Goal: Information Seeking & Learning: Learn about a topic

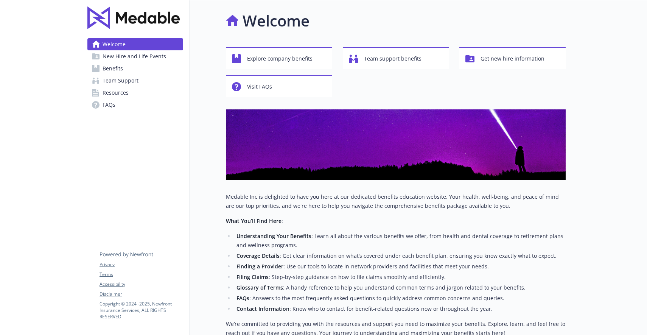
click at [113, 43] on span "Welcome" at bounding box center [114, 44] width 23 height 12
click at [111, 15] on img at bounding box center [133, 17] width 92 height 23
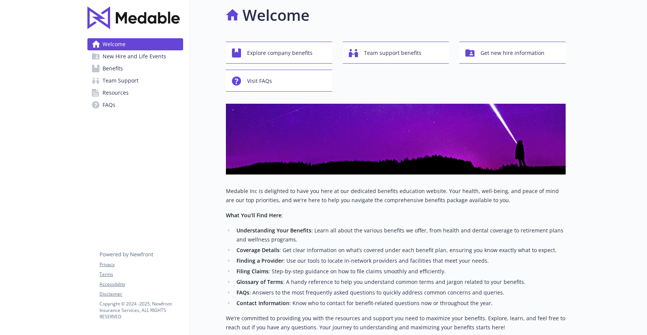
click at [133, 59] on span "New Hire and Life Events" at bounding box center [135, 56] width 64 height 12
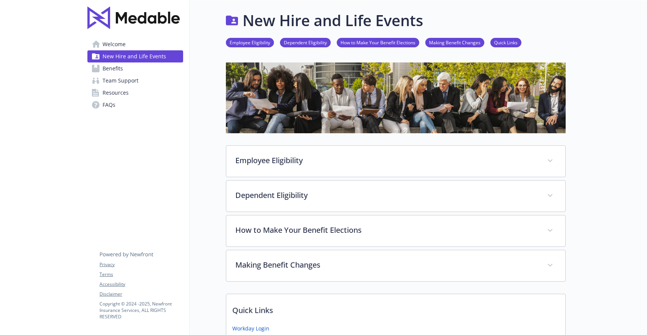
scroll to position [6, 0]
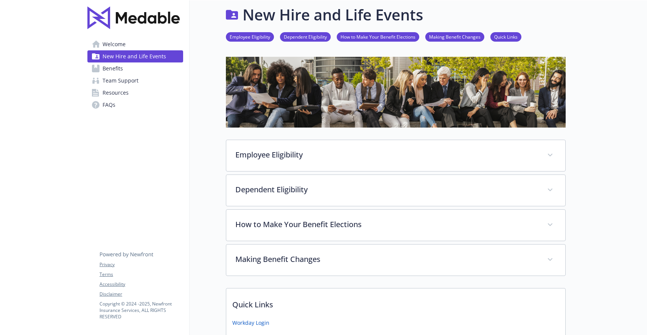
click at [132, 67] on link "Benefits" at bounding box center [135, 68] width 96 height 12
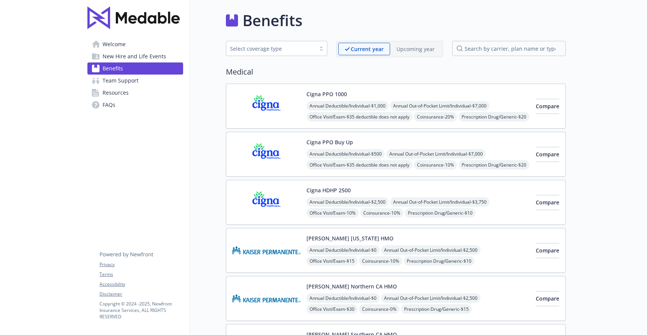
scroll to position [6, 0]
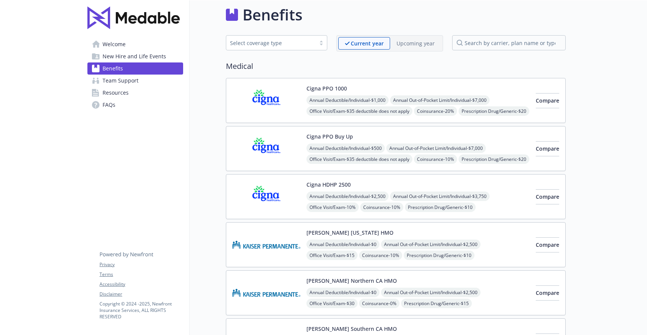
click at [130, 43] on link "Welcome" at bounding box center [135, 44] width 96 height 12
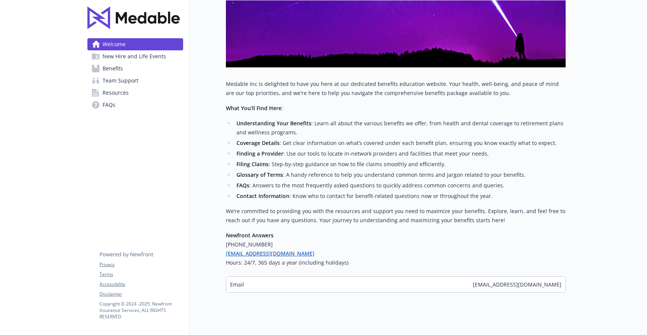
scroll to position [125, 0]
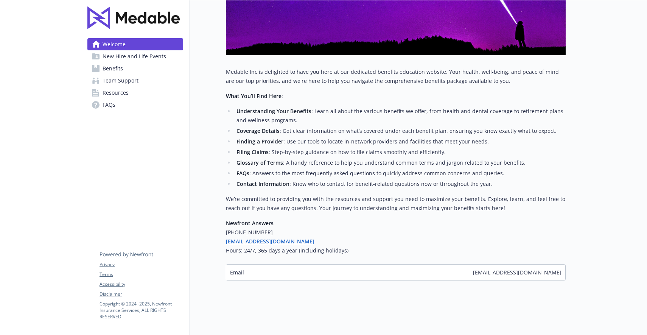
click at [138, 56] on span "New Hire and Life Events" at bounding box center [135, 56] width 64 height 12
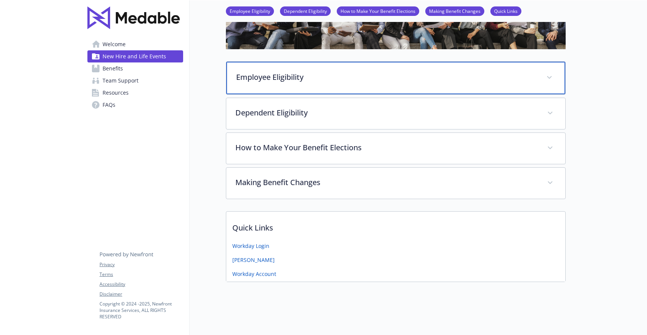
scroll to position [86, 0]
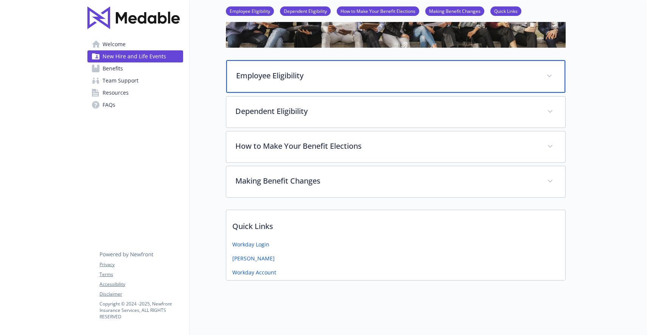
click at [349, 71] on p "Employee Eligibility" at bounding box center [386, 75] width 301 height 11
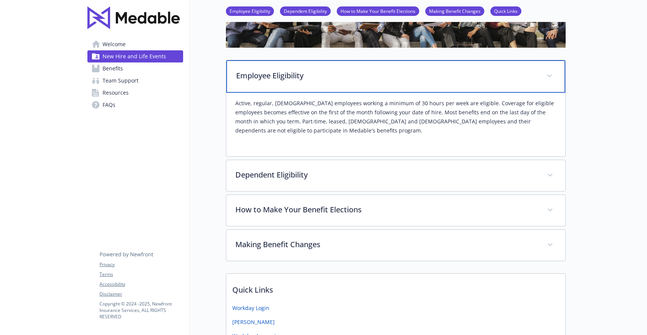
click at [312, 75] on p "Employee Eligibility" at bounding box center [386, 75] width 301 height 11
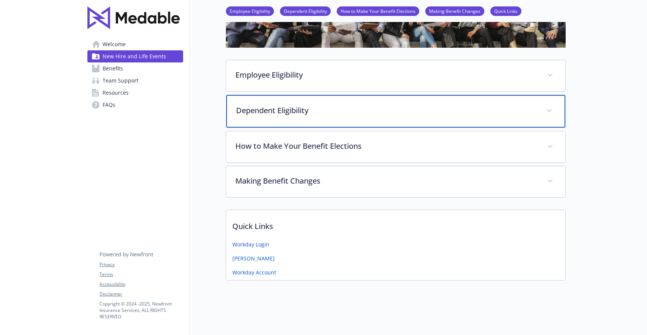
click at [308, 118] on div "Dependent Eligibility" at bounding box center [395, 111] width 339 height 33
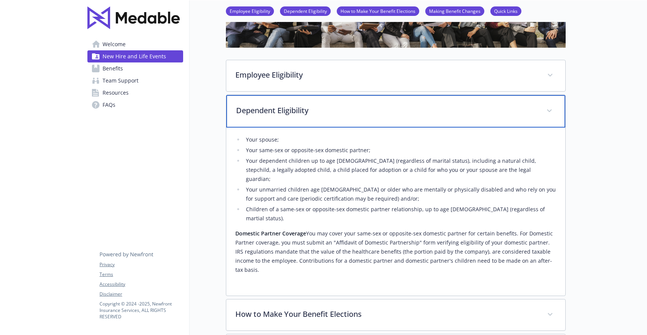
click at [308, 118] on div "Dependent Eligibility" at bounding box center [395, 111] width 339 height 33
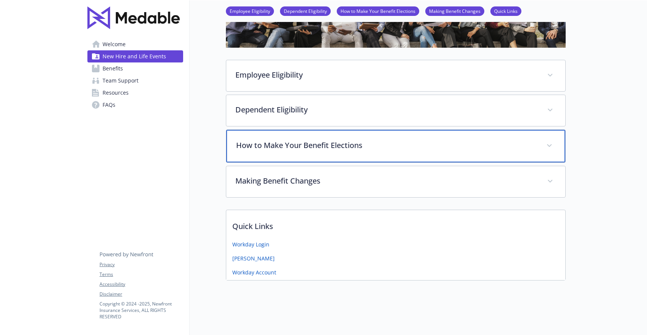
click at [307, 141] on p "How to Make Your Benefit Elections" at bounding box center [386, 145] width 301 height 11
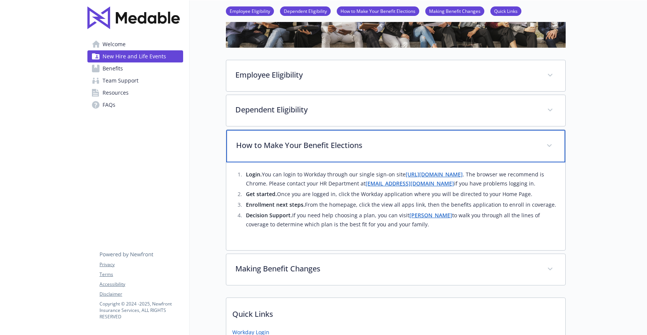
click at [307, 141] on p "How to Make Your Benefit Elections" at bounding box center [386, 145] width 301 height 11
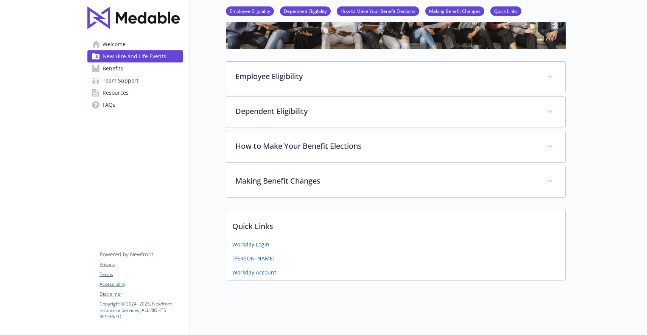
scroll to position [84, 0]
click at [114, 67] on span "Benefits" at bounding box center [113, 68] width 20 height 12
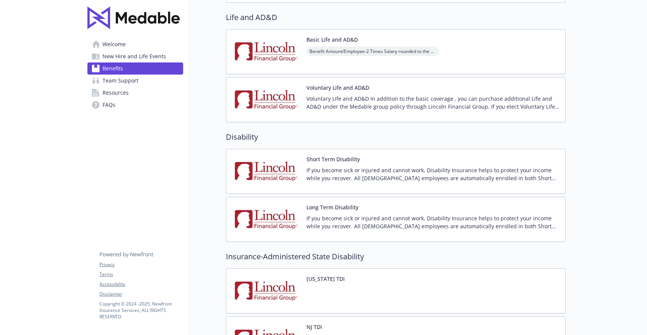
click at [122, 89] on span "Resources" at bounding box center [116, 93] width 26 height 12
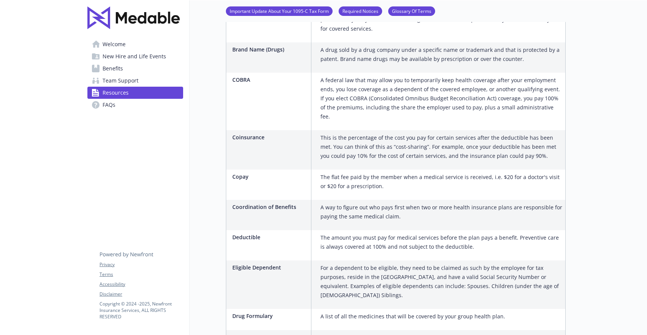
click at [132, 82] on span "Team Support" at bounding box center [121, 81] width 36 height 12
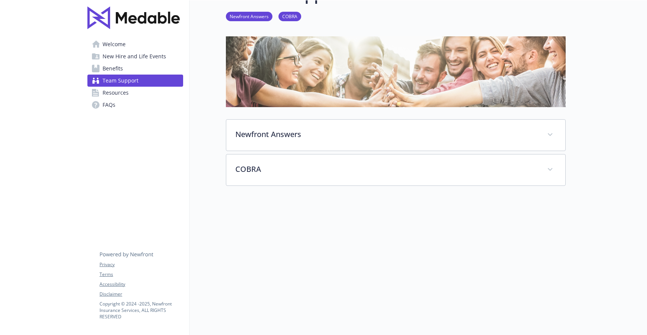
click at [121, 91] on span "Resources" at bounding box center [116, 93] width 26 height 12
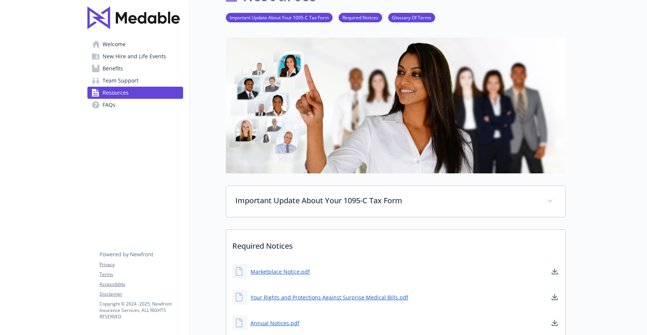
scroll to position [23, 0]
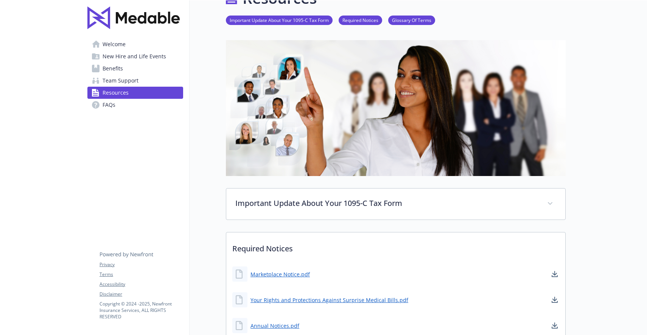
click at [115, 102] on link "FAQs" at bounding box center [135, 105] width 96 height 12
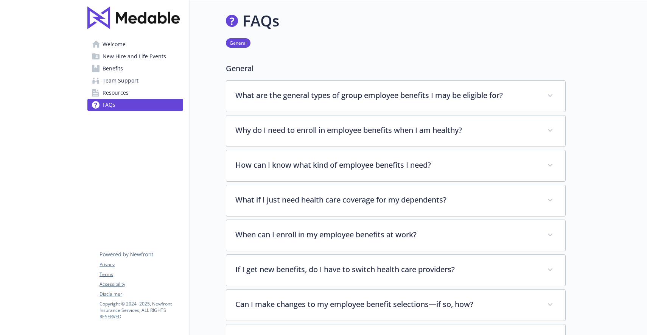
click at [133, 50] on link "Welcome" at bounding box center [135, 44] width 96 height 12
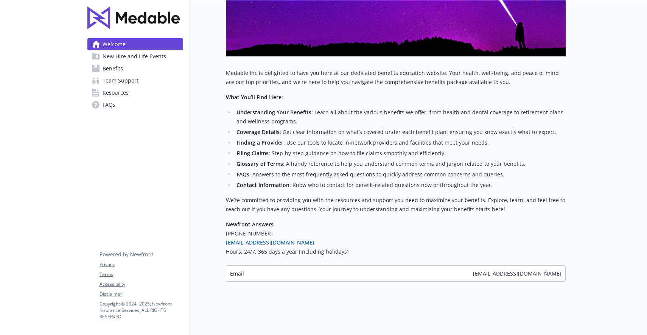
scroll to position [125, 0]
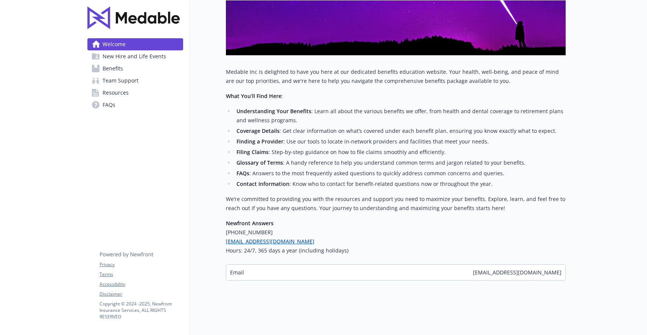
drag, startPoint x: 134, startPoint y: 102, endPoint x: 142, endPoint y: 95, distance: 11.0
click at [134, 102] on link "FAQs" at bounding box center [135, 105] width 96 height 12
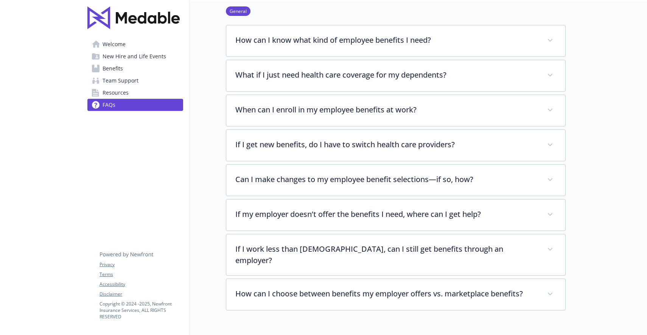
click at [143, 94] on link "Resources" at bounding box center [135, 93] width 96 height 12
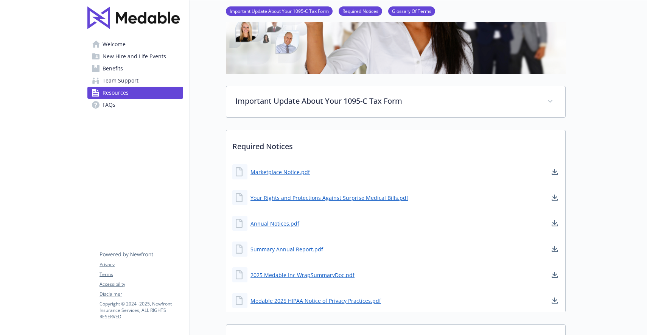
click at [118, 79] on span "Team Support" at bounding box center [121, 81] width 36 height 12
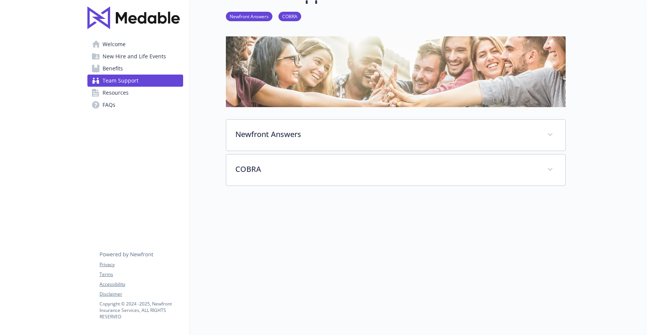
scroll to position [26, 0]
click at [128, 66] on link "Benefits" at bounding box center [135, 68] width 96 height 12
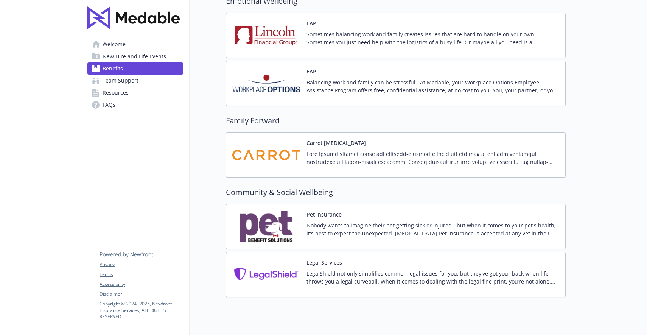
scroll to position [1501, 0]
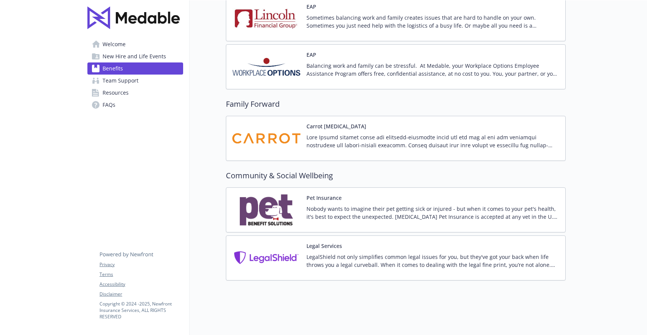
click at [143, 81] on link "Team Support" at bounding box center [135, 81] width 96 height 12
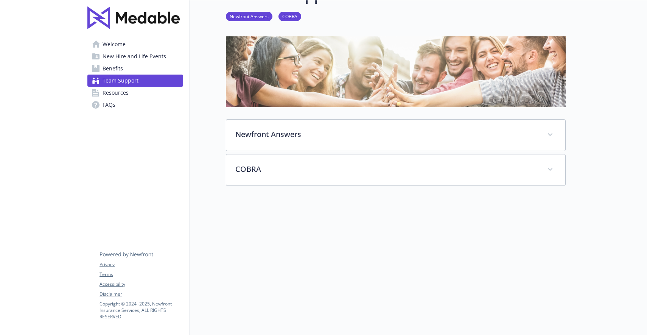
scroll to position [26, 0]
click at [143, 95] on link "Resources" at bounding box center [135, 93] width 96 height 12
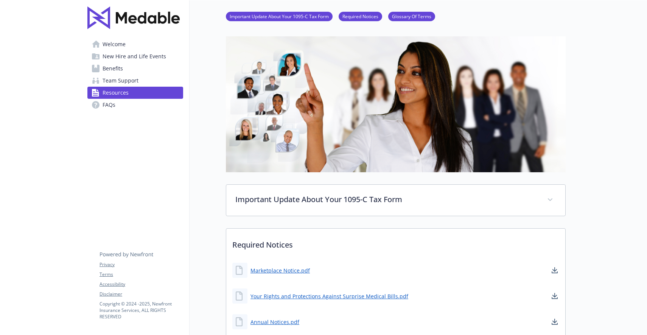
click at [138, 57] on span "New Hire and Life Events" at bounding box center [135, 56] width 64 height 12
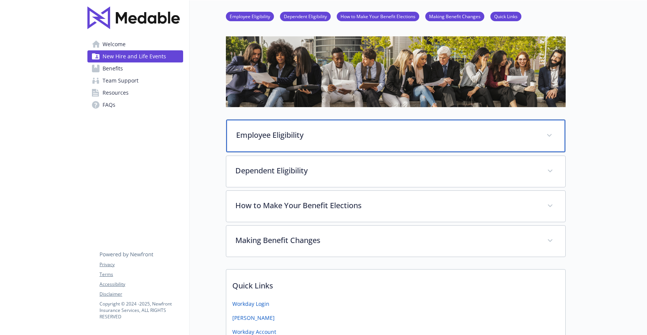
click at [519, 134] on p "Employee Eligibility" at bounding box center [386, 134] width 301 height 11
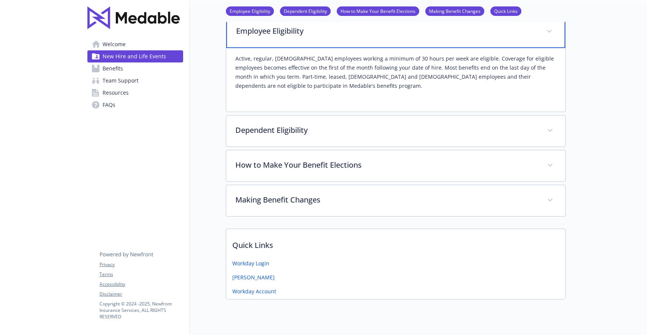
scroll to position [149, 0]
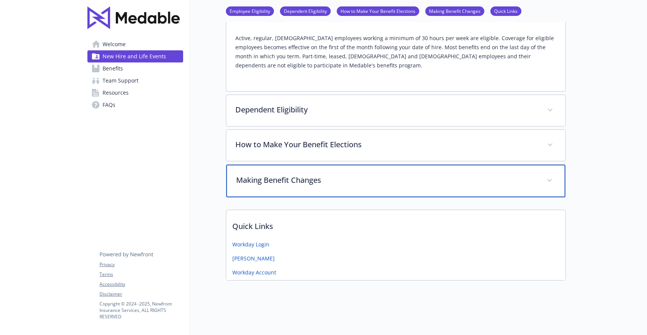
click at [318, 180] on p "Making Benefit Changes" at bounding box center [386, 179] width 301 height 11
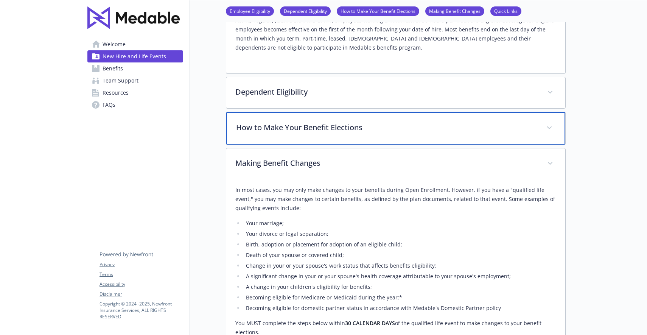
click at [298, 122] on div "How to Make Your Benefit Elections" at bounding box center [395, 128] width 339 height 33
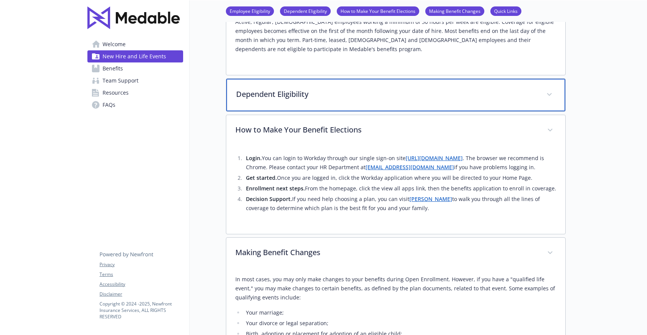
click at [297, 94] on p "Dependent Eligibility" at bounding box center [386, 94] width 301 height 11
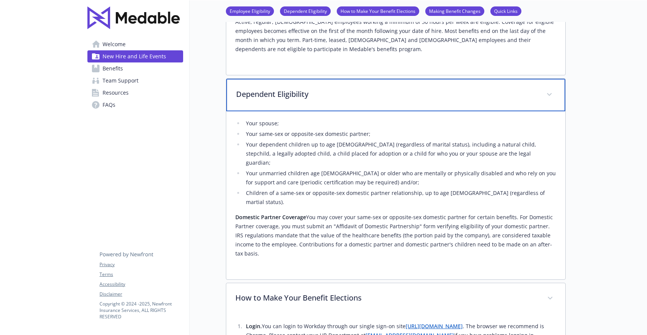
scroll to position [0, 0]
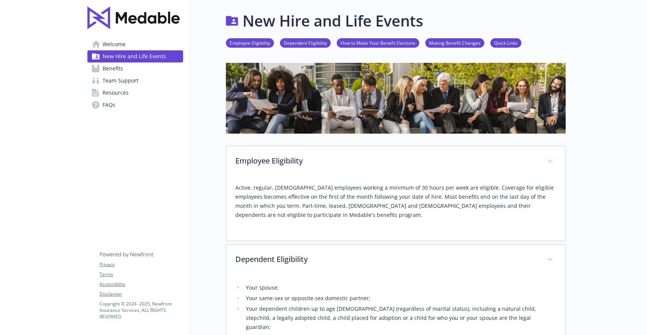
click at [113, 46] on span "Welcome" at bounding box center [114, 44] width 23 height 12
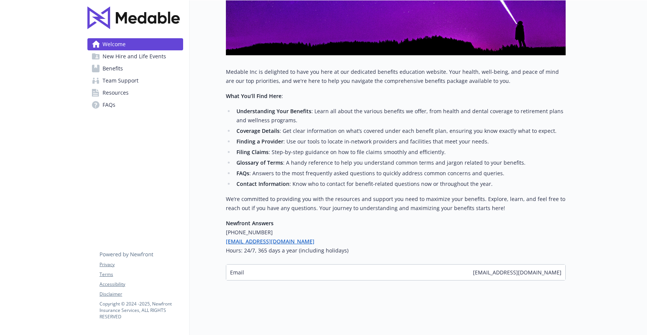
click at [131, 76] on span "Team Support" at bounding box center [121, 81] width 36 height 12
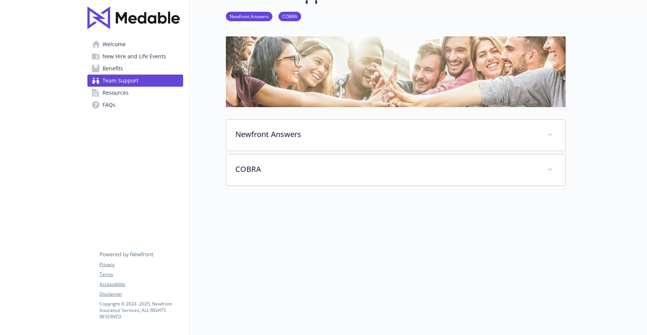
click at [131, 93] on link "Resources" at bounding box center [135, 93] width 96 height 12
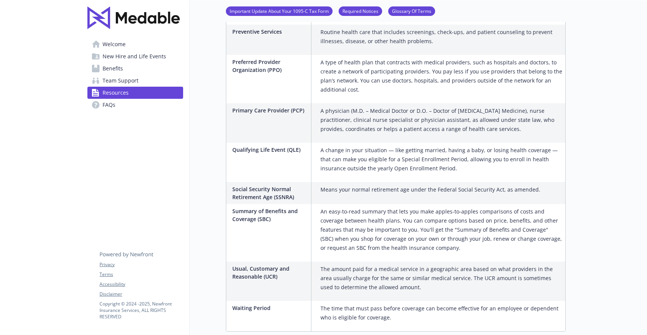
scroll to position [1278, 0]
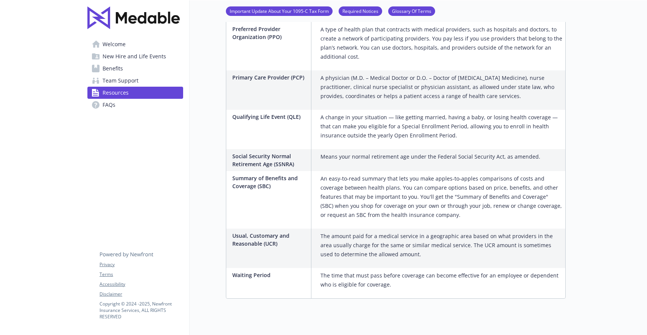
click at [112, 76] on span "Team Support" at bounding box center [121, 81] width 36 height 12
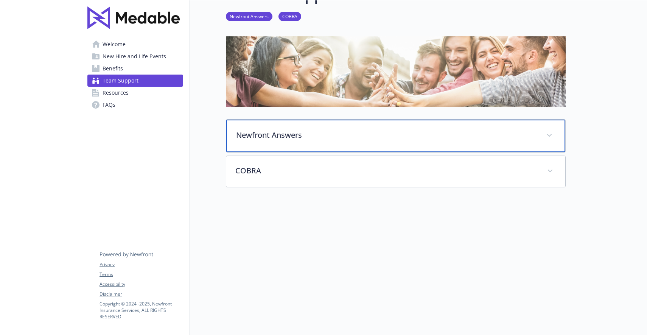
scroll to position [28, 0]
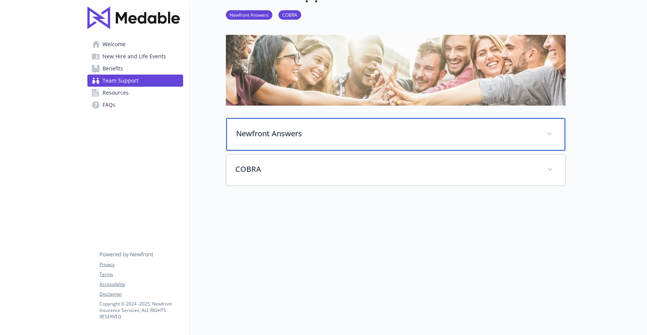
click at [320, 136] on p "Newfront Answers" at bounding box center [386, 133] width 301 height 11
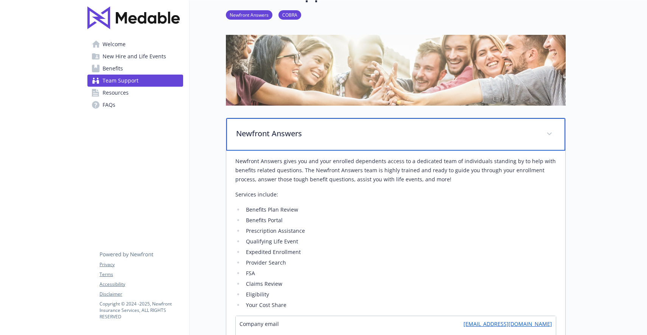
click at [320, 136] on p "Newfront Answers" at bounding box center [386, 133] width 301 height 11
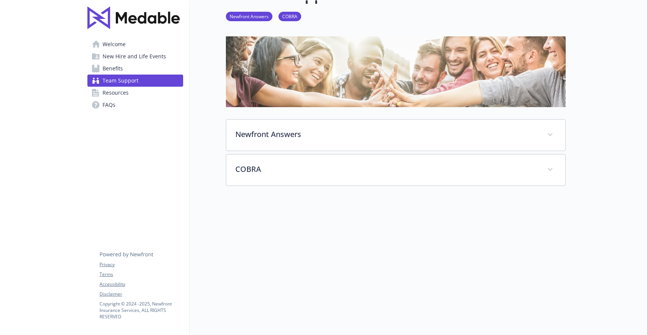
scroll to position [26, 0]
click at [111, 63] on span "Benefits" at bounding box center [113, 68] width 20 height 12
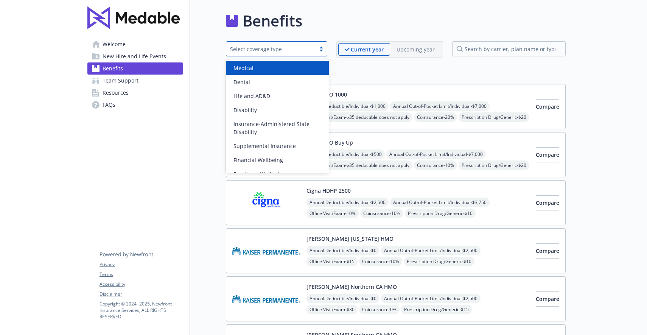
click at [311, 49] on div "Select coverage type" at bounding box center [271, 49] width 82 height 8
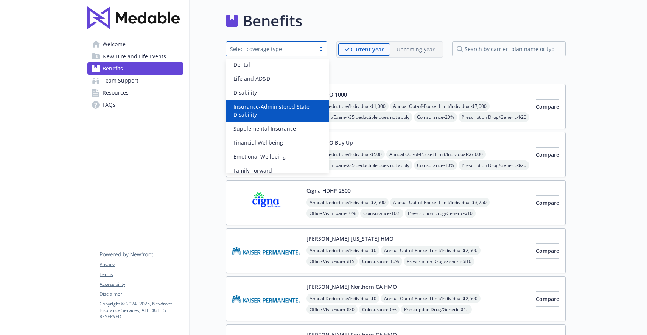
scroll to position [37, 0]
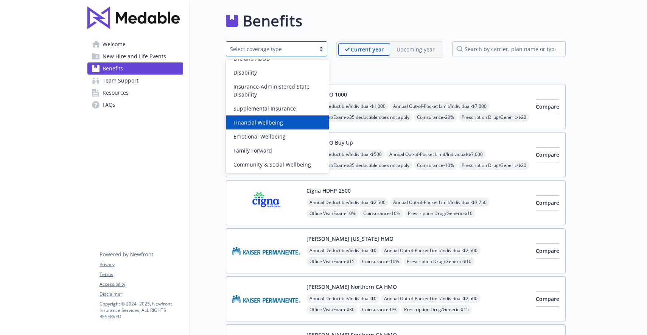
click at [274, 121] on span "Financial Wellbeing" at bounding box center [258, 122] width 50 height 8
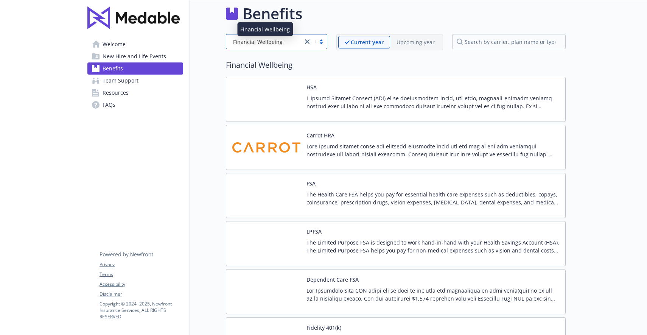
scroll to position [9, 0]
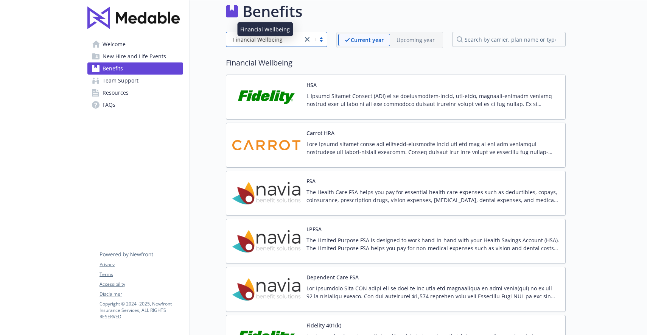
click at [280, 42] on div "Financial Wellbeing" at bounding box center [264, 40] width 69 height 8
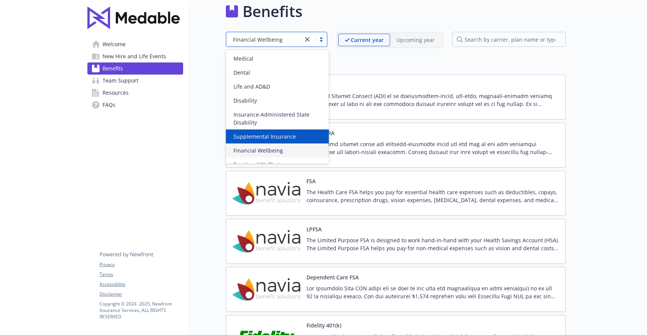
click at [271, 135] on span "Supplemental Insurance" at bounding box center [264, 136] width 62 height 8
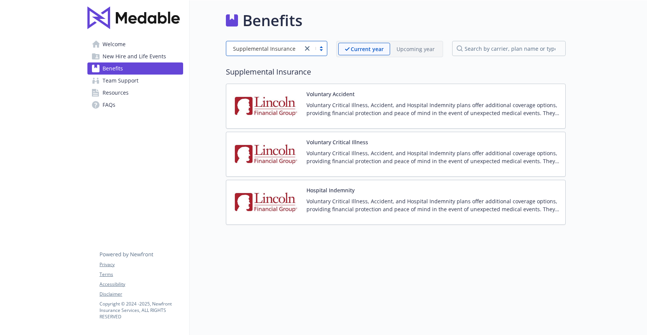
click at [275, 41] on div "Supplemental Insurance" at bounding box center [265, 37] width 68 height 14
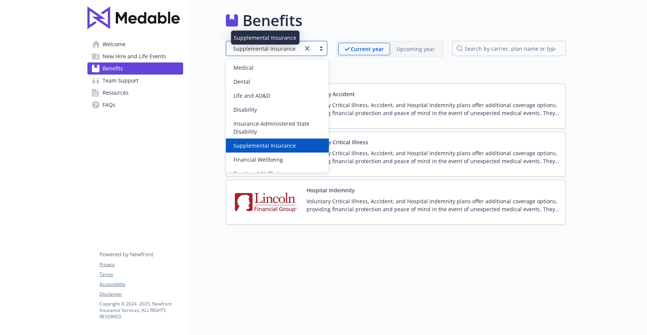
click at [274, 46] on span "Supplemental Insurance" at bounding box center [264, 49] width 62 height 8
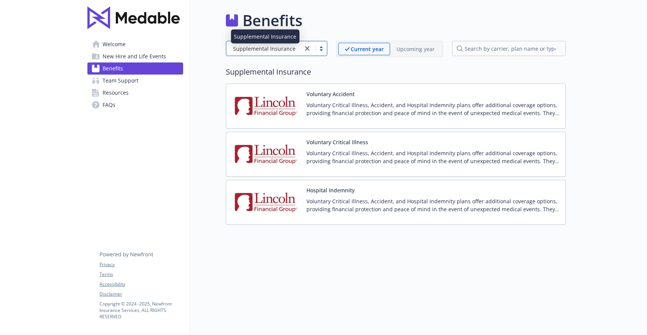
click at [275, 48] on span "Supplemental Insurance" at bounding box center [264, 49] width 62 height 8
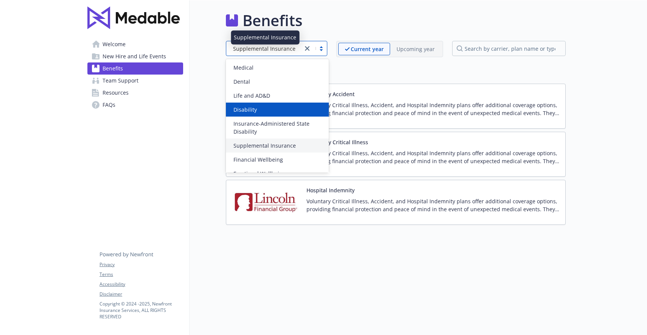
scroll to position [37, 0]
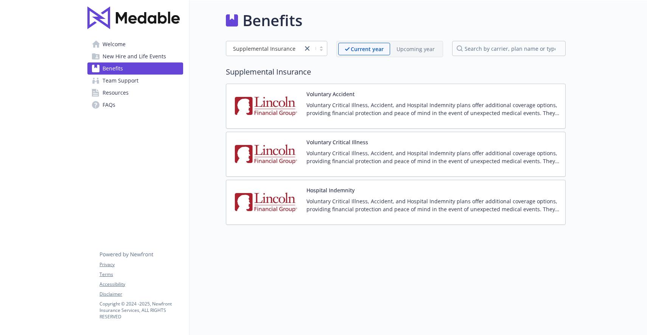
click at [161, 59] on span "New Hire and Life Events" at bounding box center [135, 56] width 64 height 12
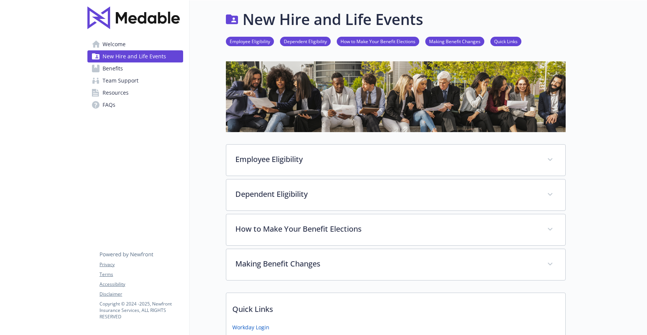
click at [281, 179] on div "Employee Eligibility Active, regular, [DEMOGRAPHIC_DATA] employees working a mi…" at bounding box center [396, 212] width 340 height 136
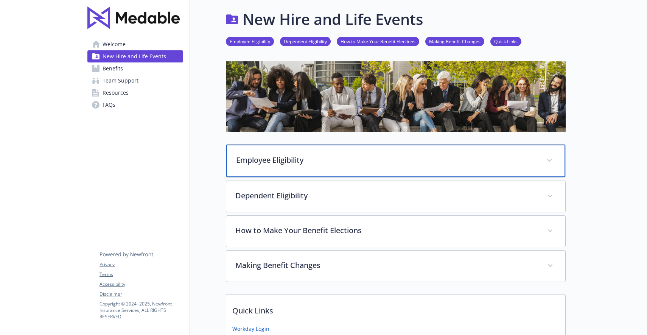
click at [290, 157] on p "Employee Eligibility" at bounding box center [386, 159] width 301 height 11
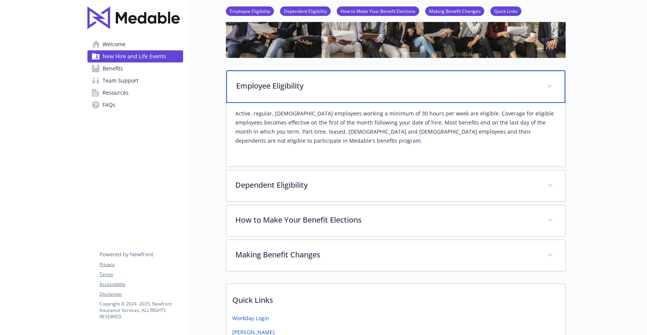
scroll to position [149, 0]
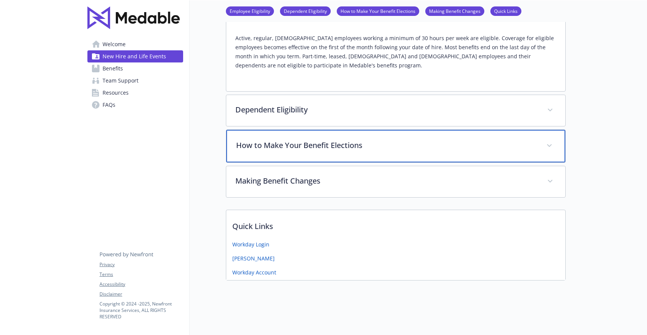
click at [278, 143] on p "How to Make Your Benefit Elections" at bounding box center [386, 145] width 301 height 11
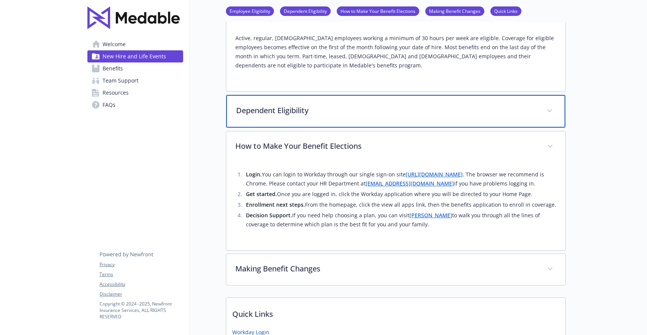
click at [288, 113] on p "Dependent Eligibility" at bounding box center [386, 110] width 301 height 11
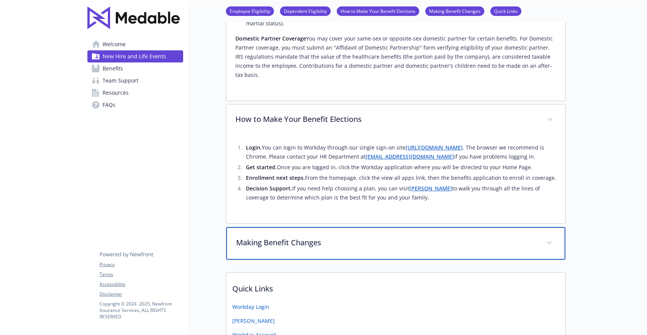
click at [297, 237] on p "Making Benefit Changes" at bounding box center [386, 242] width 301 height 11
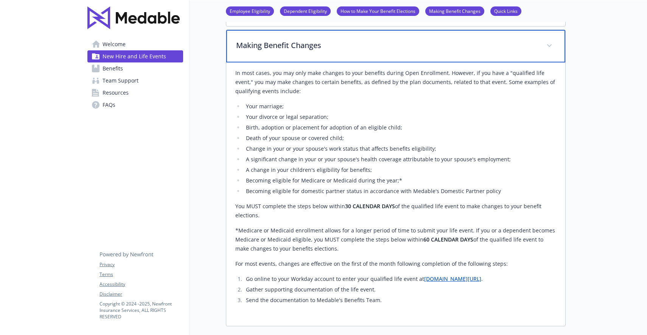
scroll to position [548, 0]
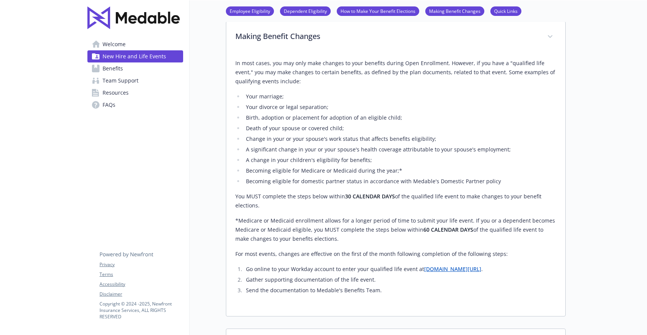
click at [126, 44] on link "Welcome" at bounding box center [135, 44] width 96 height 12
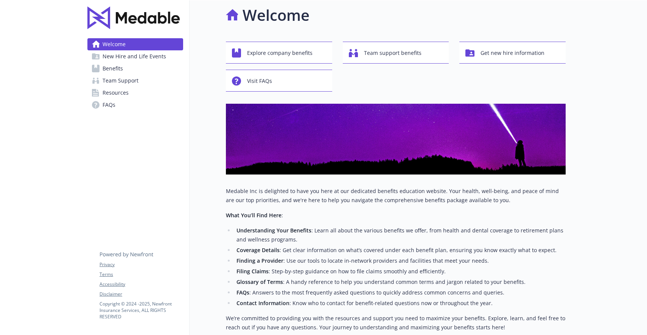
scroll to position [6, 0]
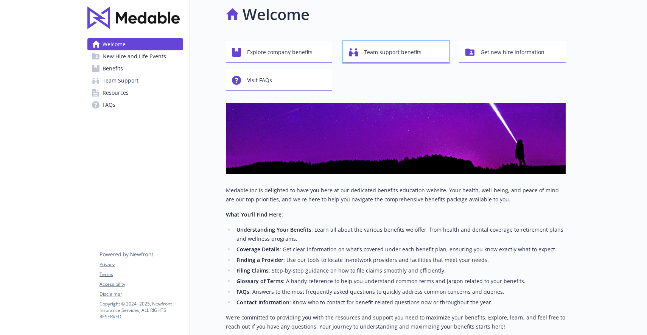
click at [403, 59] on span "Team support benefits" at bounding box center [393, 52] width 58 height 14
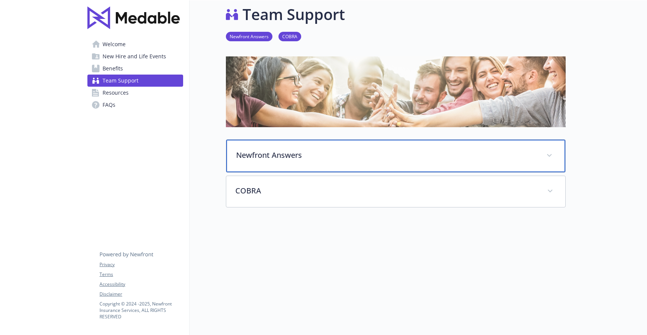
click at [295, 162] on div "Newfront Answers" at bounding box center [395, 156] width 339 height 33
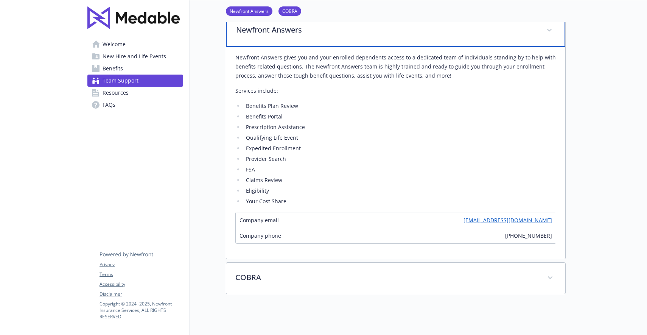
scroll to position [138, 0]
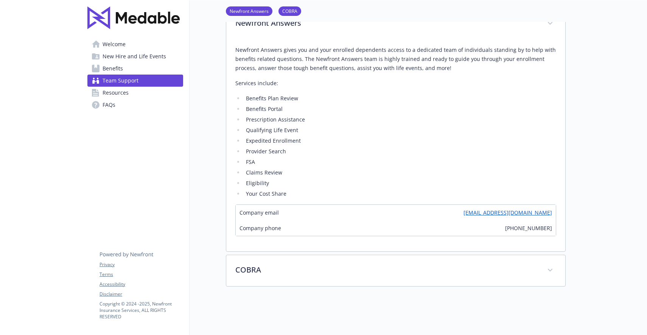
click at [129, 88] on link "Resources" at bounding box center [135, 93] width 96 height 12
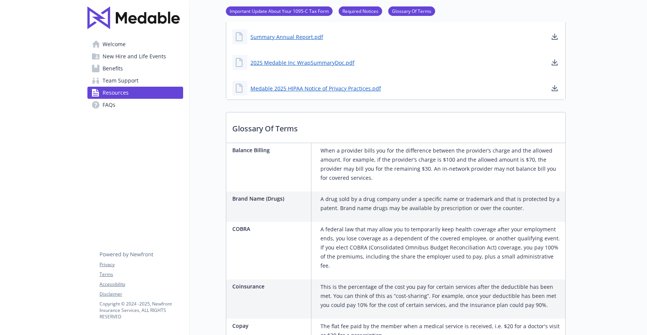
scroll to position [350, 0]
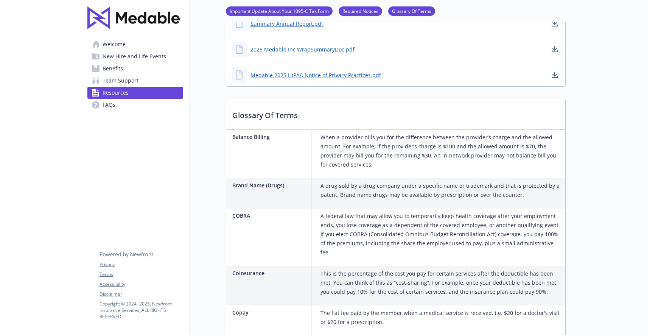
click at [123, 69] on link "Benefits" at bounding box center [135, 68] width 96 height 12
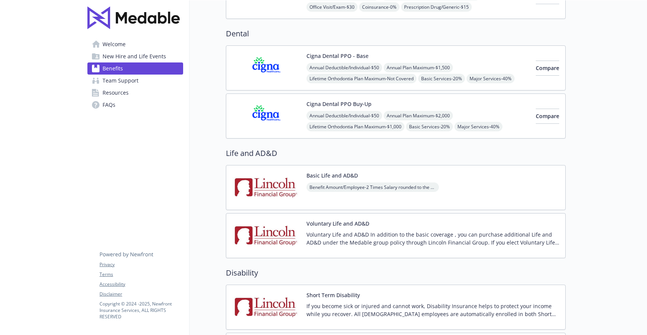
click at [115, 39] on span "Welcome" at bounding box center [114, 44] width 23 height 12
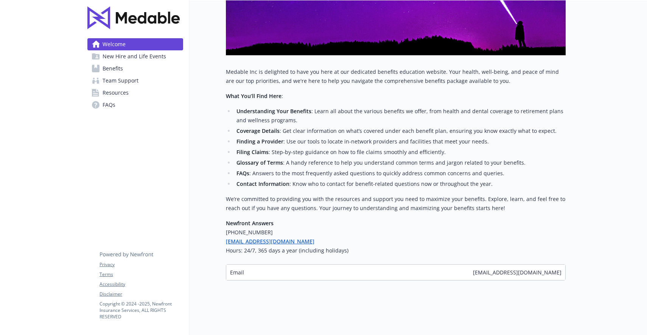
click at [111, 22] on img at bounding box center [133, 17] width 92 height 23
